Goal: Find specific page/section: Find specific page/section

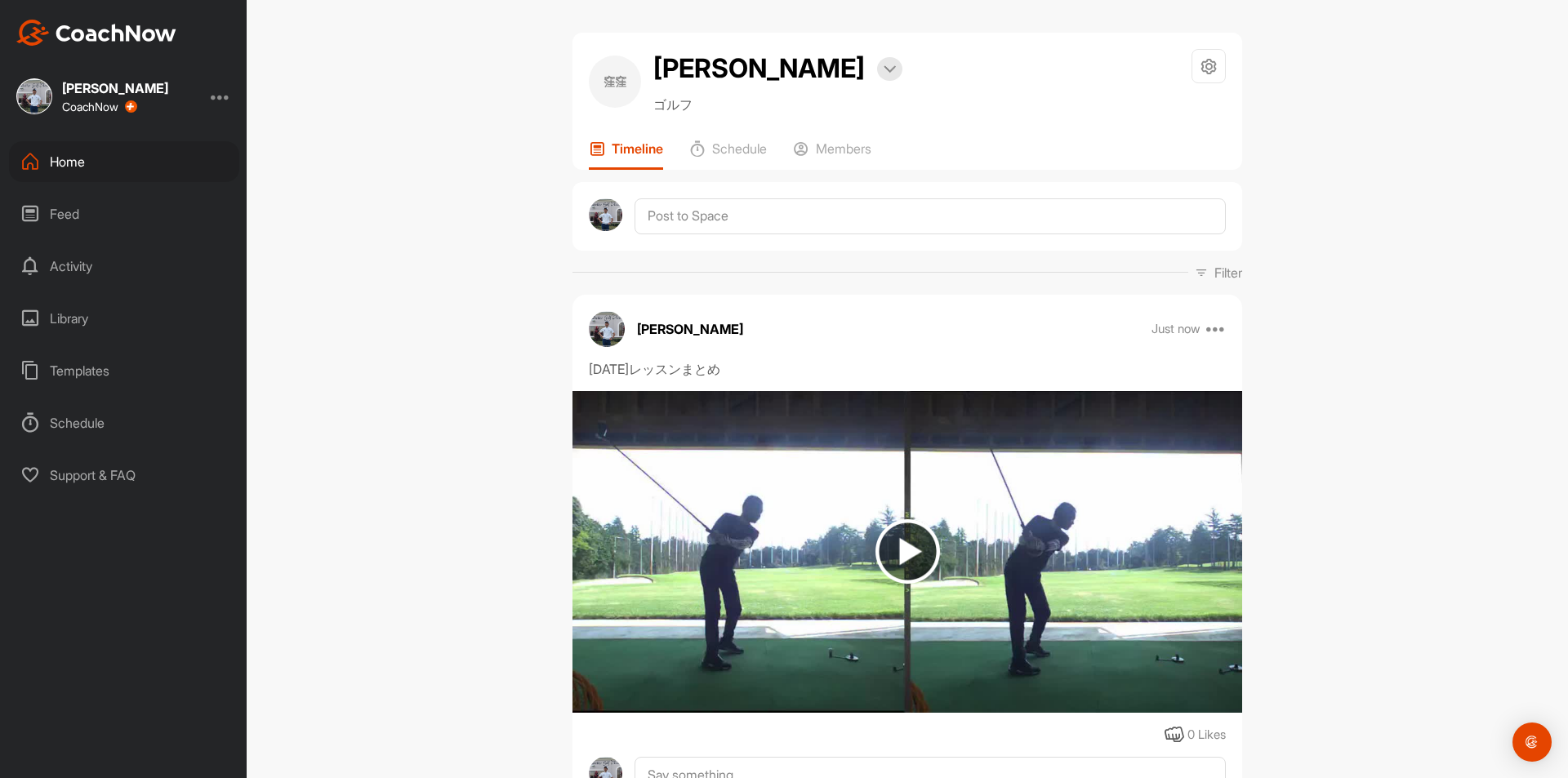
click at [61, 162] on div "Home" at bounding box center [124, 161] width 230 height 41
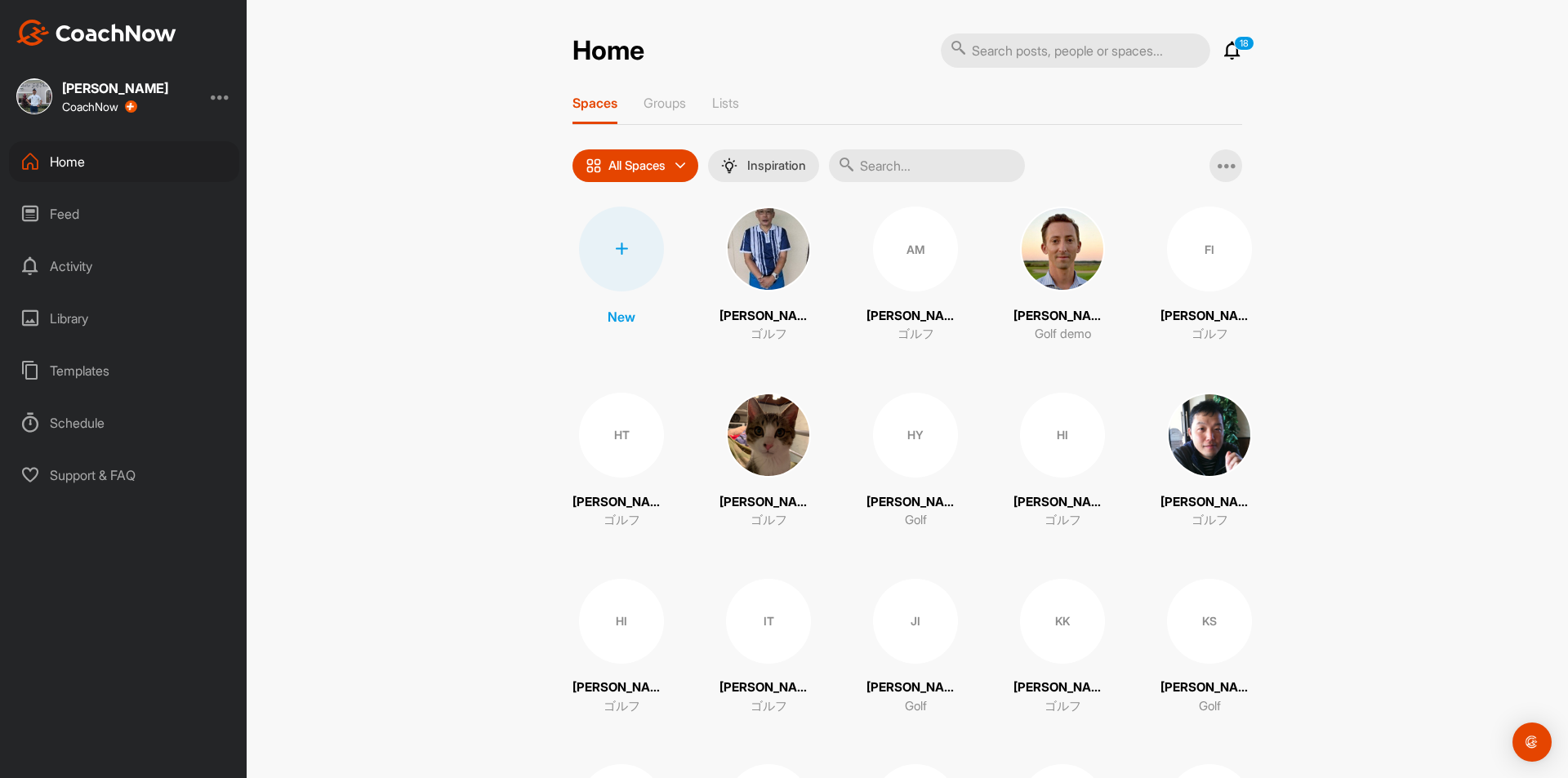
click at [895, 173] on input "text" at bounding box center [927, 166] width 196 height 33
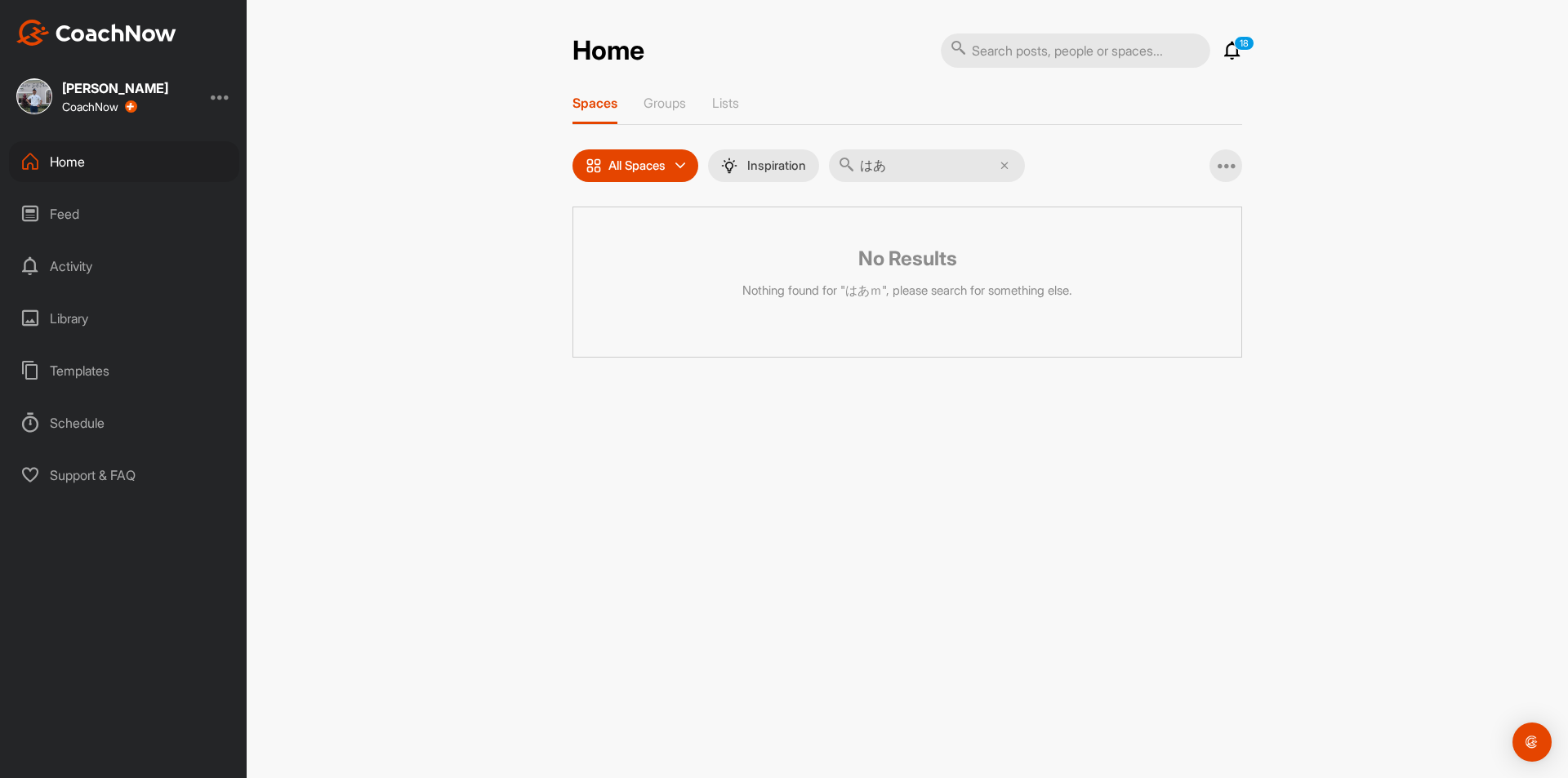
type input "は"
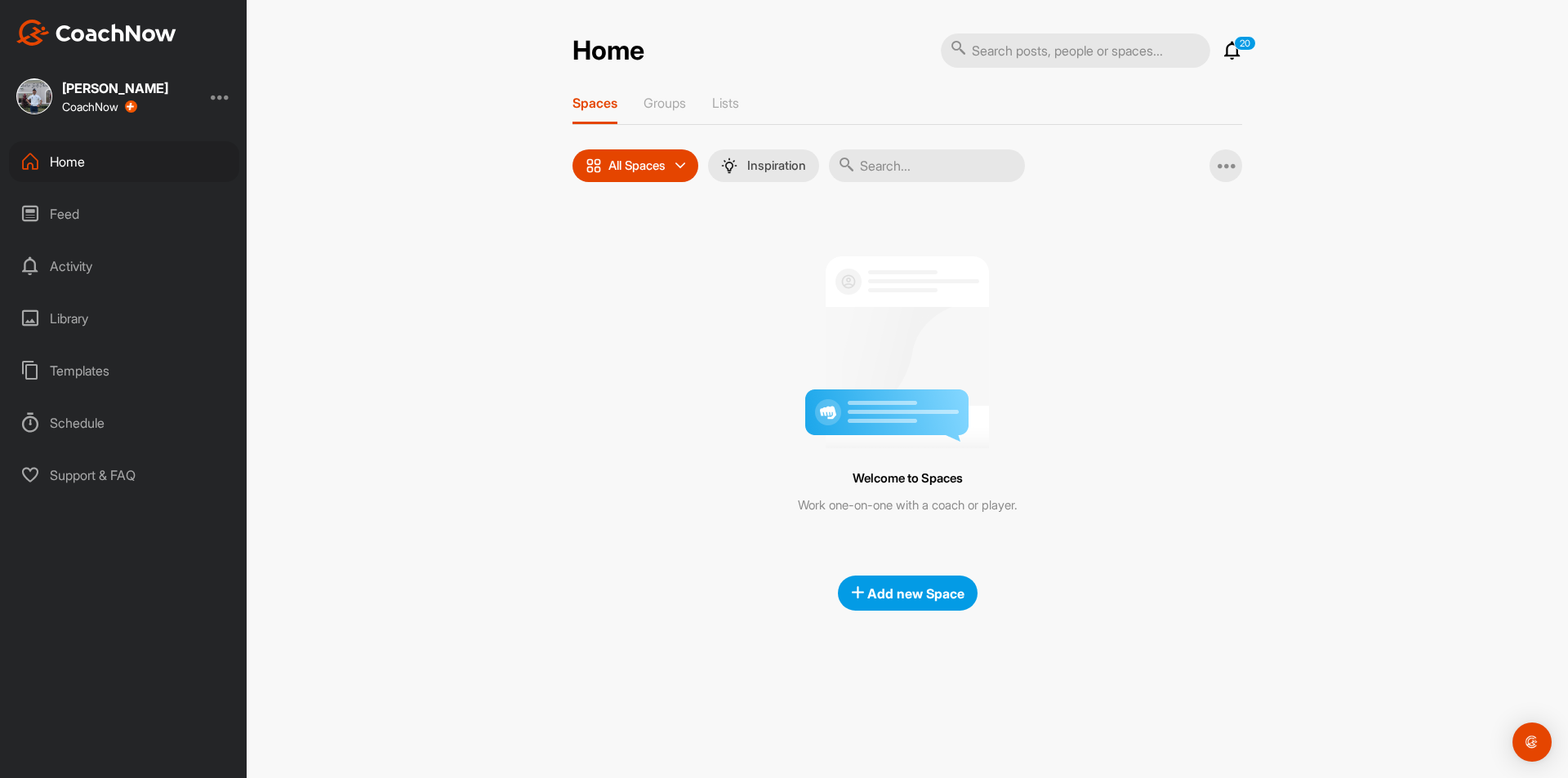
click at [867, 156] on input "text" at bounding box center [927, 166] width 196 height 33
type input "ｈ"
click at [894, 163] on input "text" at bounding box center [927, 166] width 196 height 33
click at [895, 163] on input "text" at bounding box center [927, 166] width 196 height 33
type input "は"
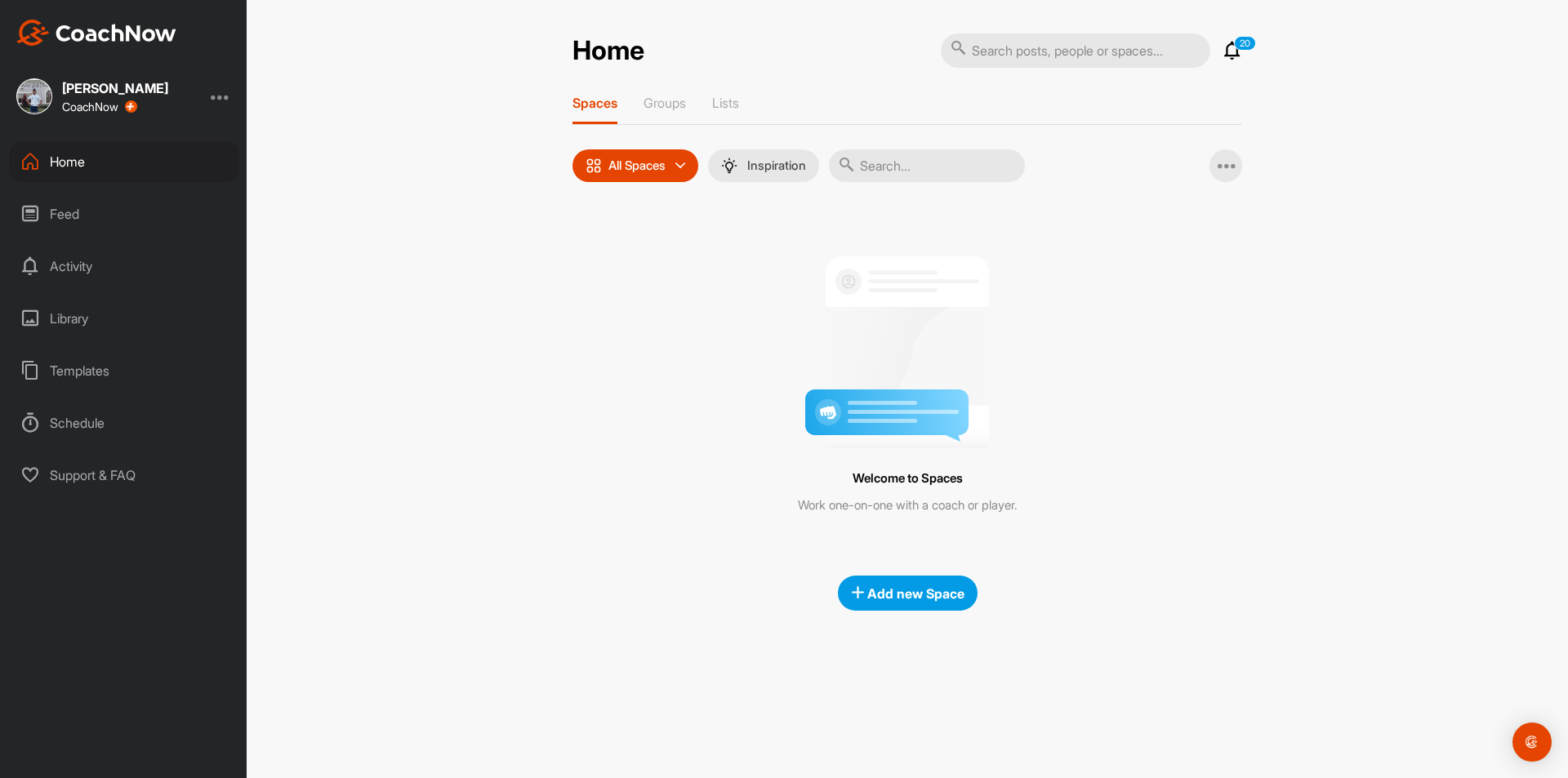
click at [54, 213] on div "Feed" at bounding box center [124, 214] width 230 height 41
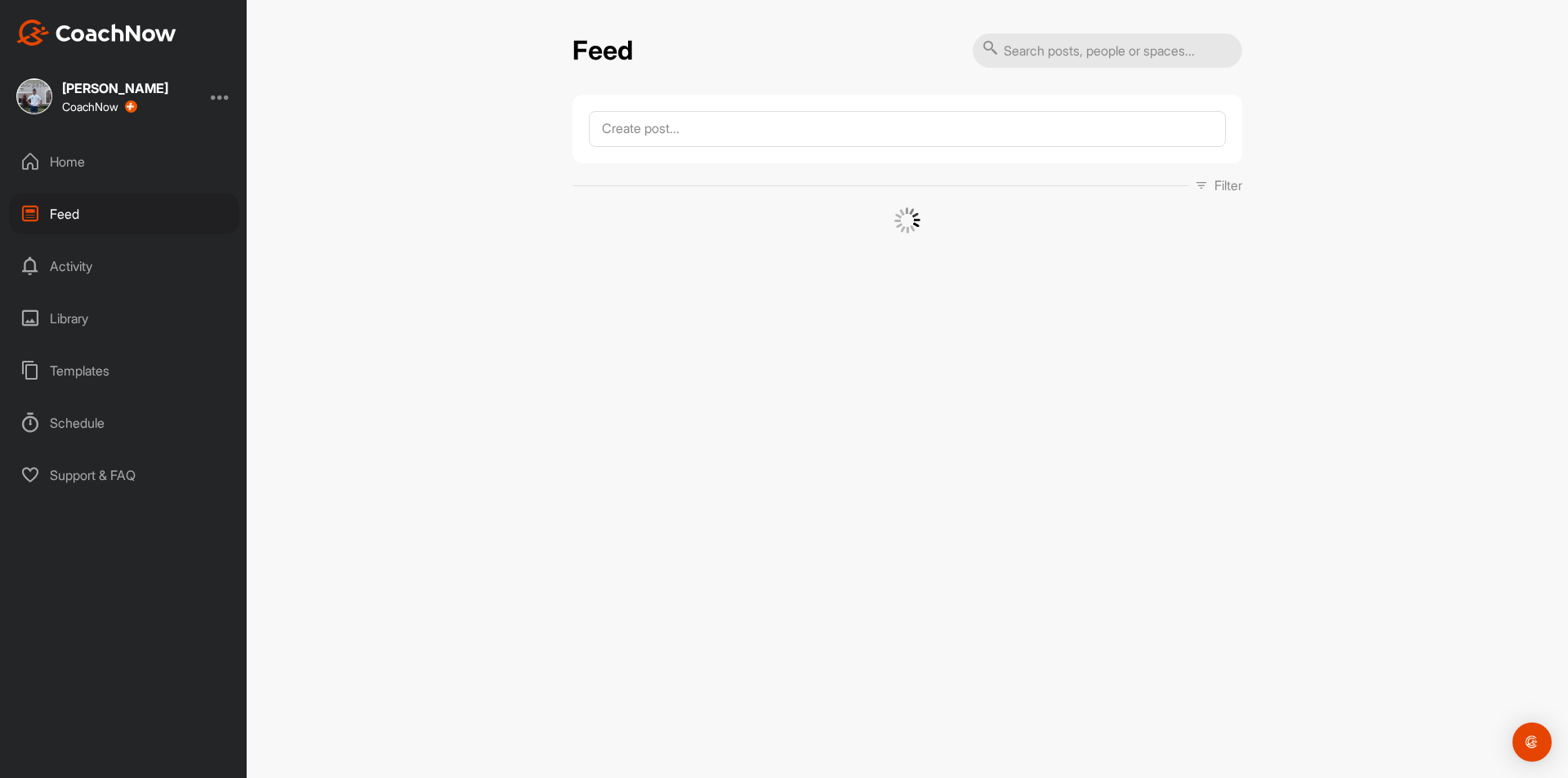
click at [75, 164] on div "Home" at bounding box center [124, 161] width 230 height 41
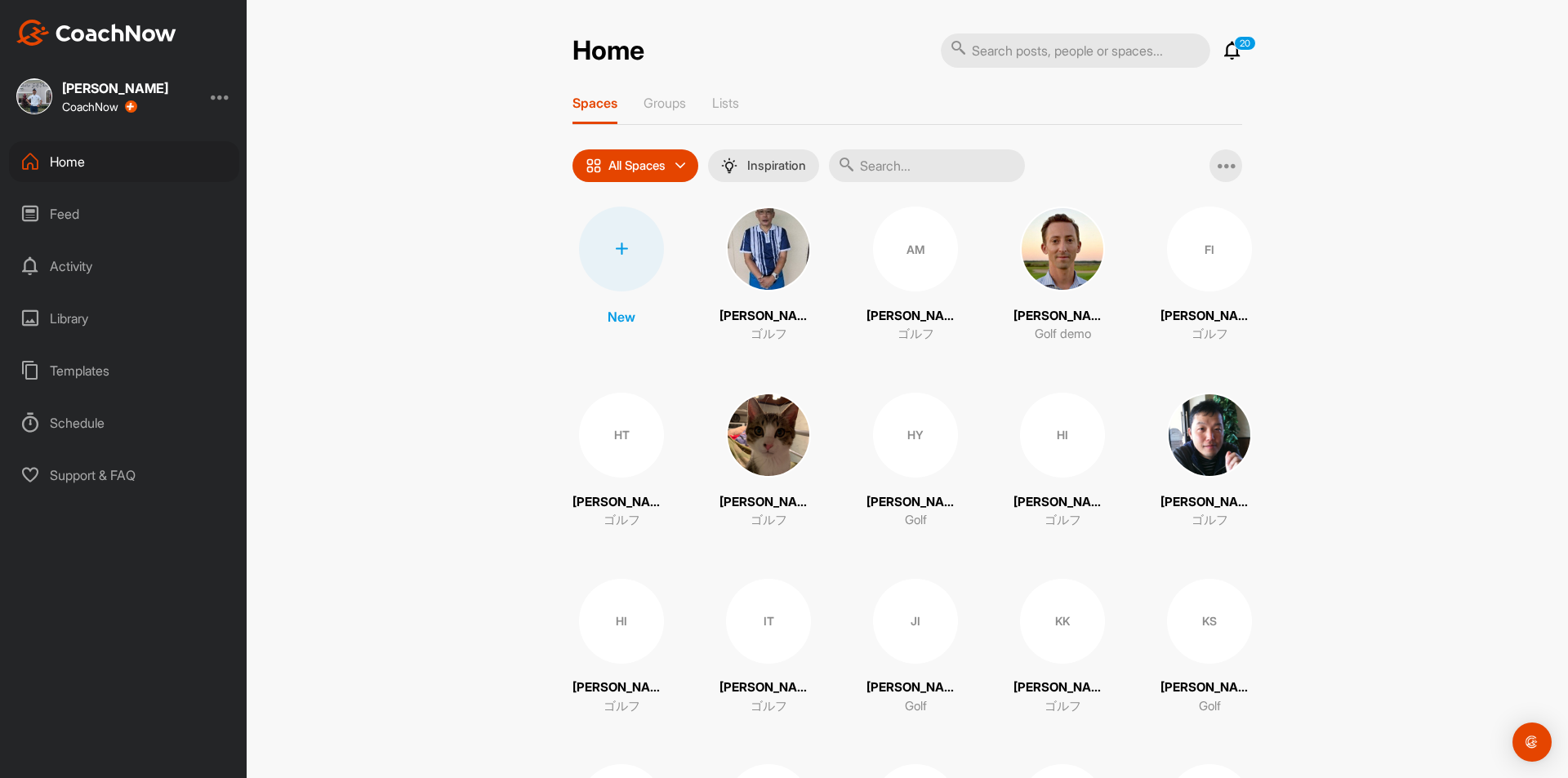
click at [884, 167] on input "text" at bounding box center [927, 166] width 196 height 33
type input "[PERSON_NAME]"
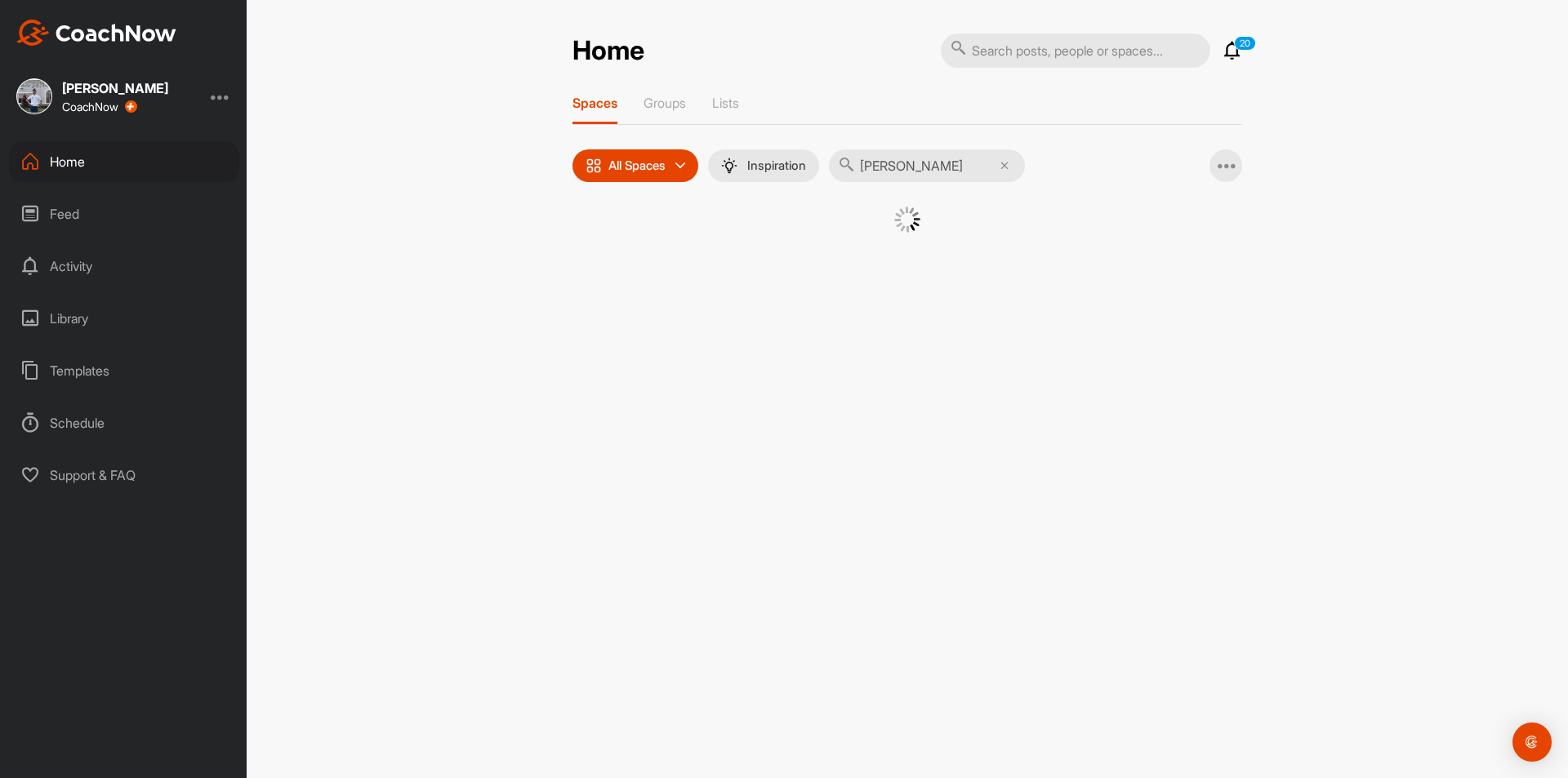
click at [932, 156] on input "[PERSON_NAME]" at bounding box center [927, 166] width 196 height 33
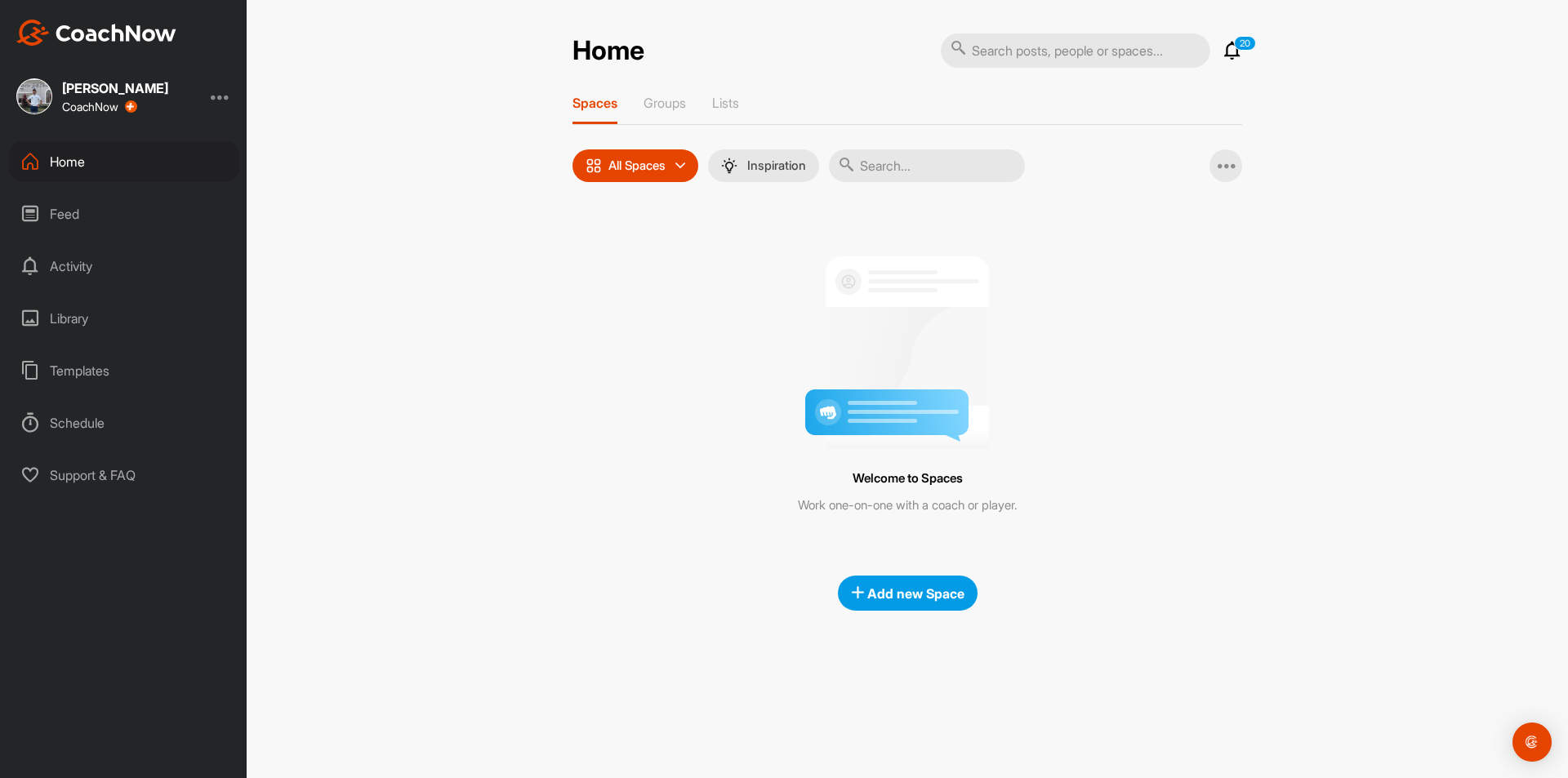
click at [933, 164] on input "text" at bounding box center [927, 166] width 196 height 33
click at [456, 224] on div "Home 20 Notifications Invitations [DATE] [PERSON_NAME] [PERSON_NAME] 小. posted …" at bounding box center [907, 389] width 1321 height 778
click at [680, 166] on icon at bounding box center [679, 165] width 10 height 10
click at [675, 201] on p "All spaces" at bounding box center [647, 208] width 59 height 20
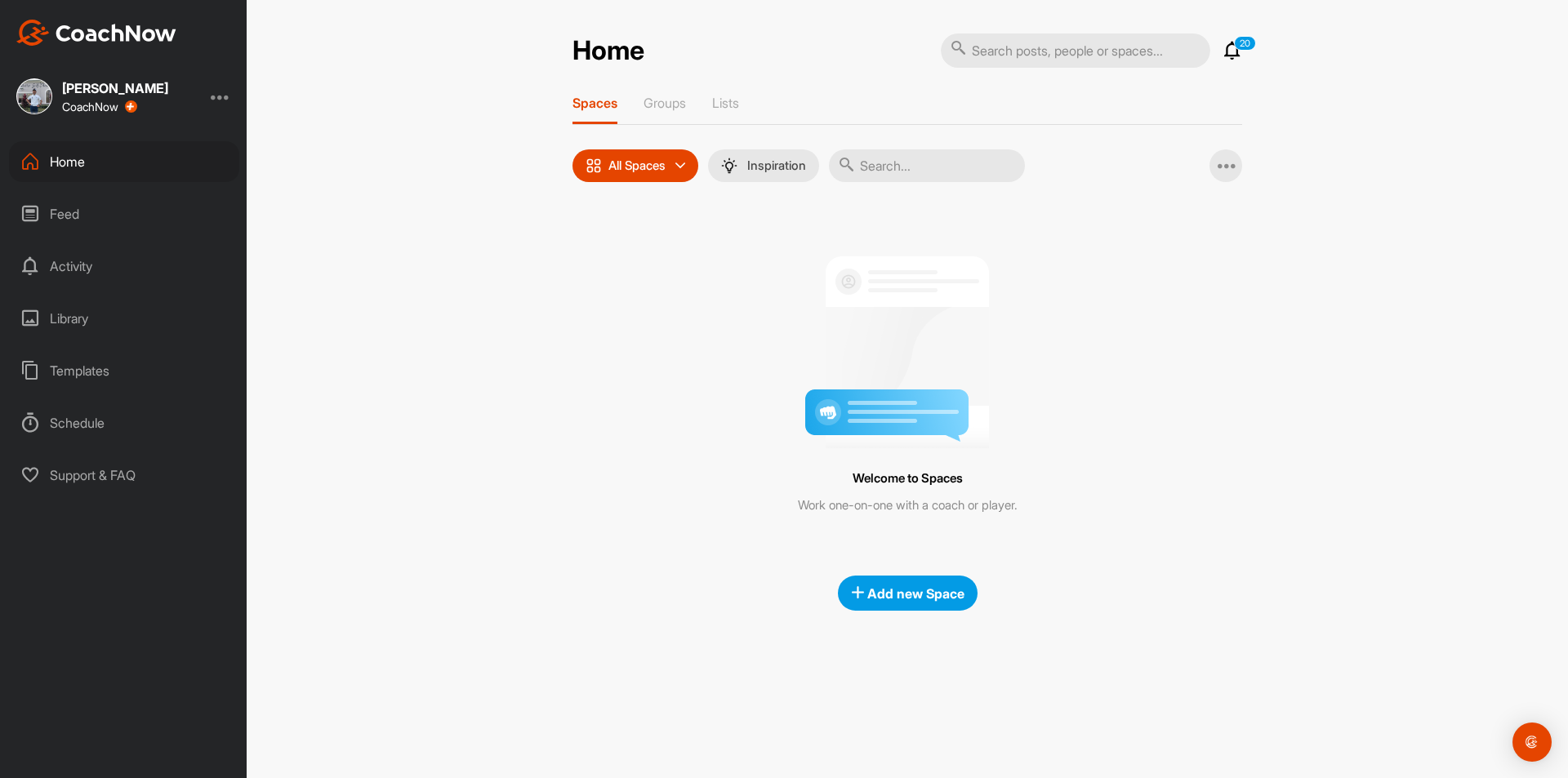
click at [48, 200] on div "Feed" at bounding box center [124, 214] width 230 height 41
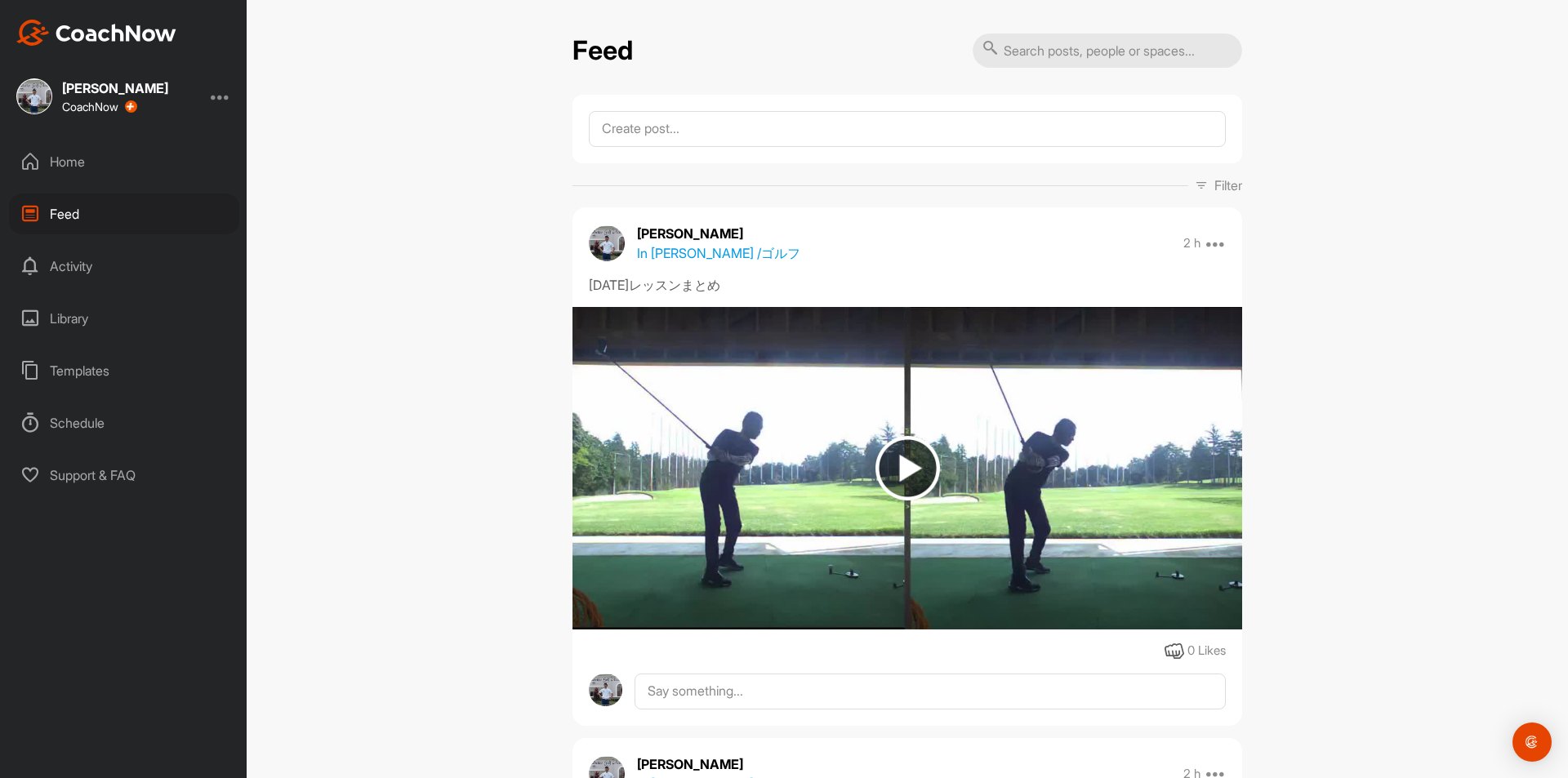
click at [81, 160] on div "Home" at bounding box center [124, 161] width 230 height 41
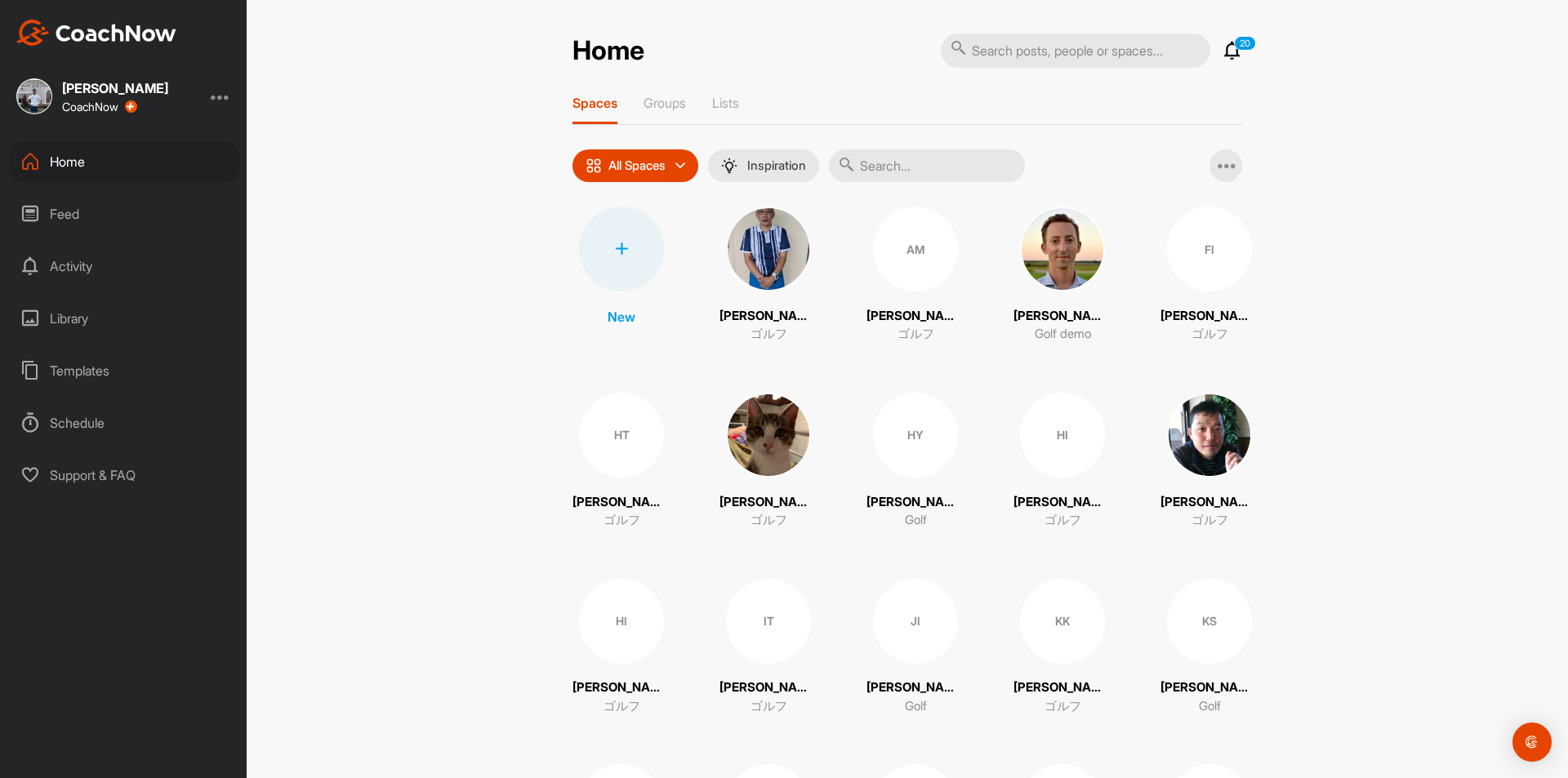
click at [887, 169] on input "text" at bounding box center [927, 166] width 196 height 33
type input "[PERSON_NAME]"
